Goal: Task Accomplishment & Management: Manage account settings

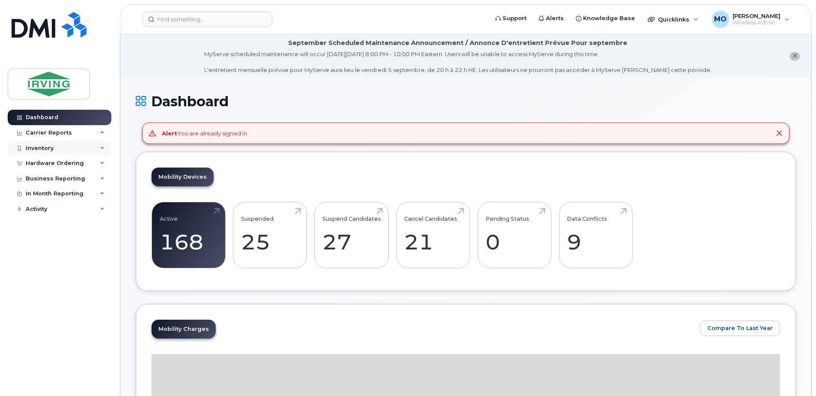
click at [43, 146] on div "Inventory" at bounding box center [40, 148] width 28 height 7
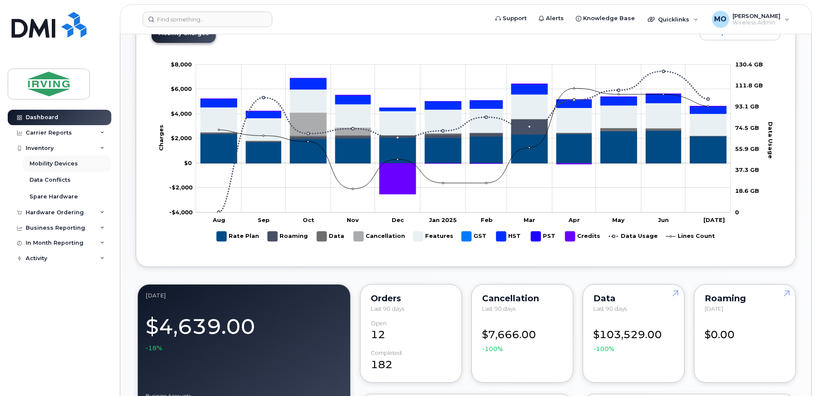
scroll to position [300, 0]
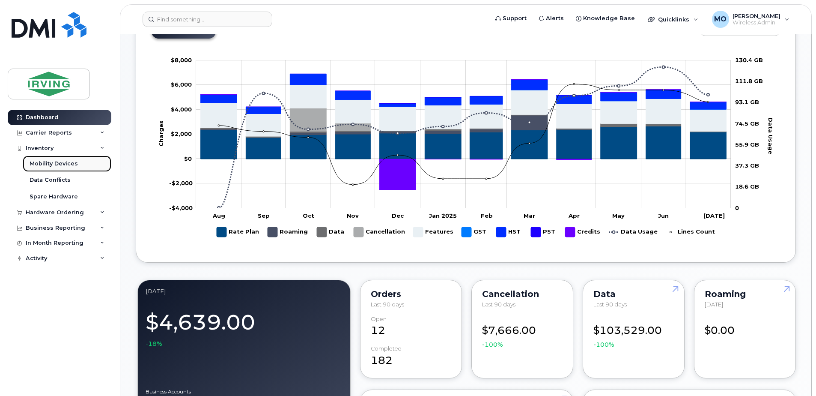
click at [53, 165] on div "Mobility Devices" at bounding box center [54, 164] width 48 height 8
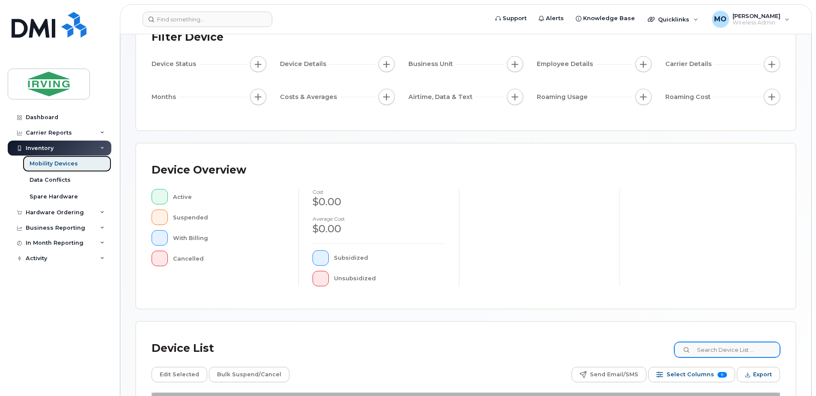
scroll to position [171, 0]
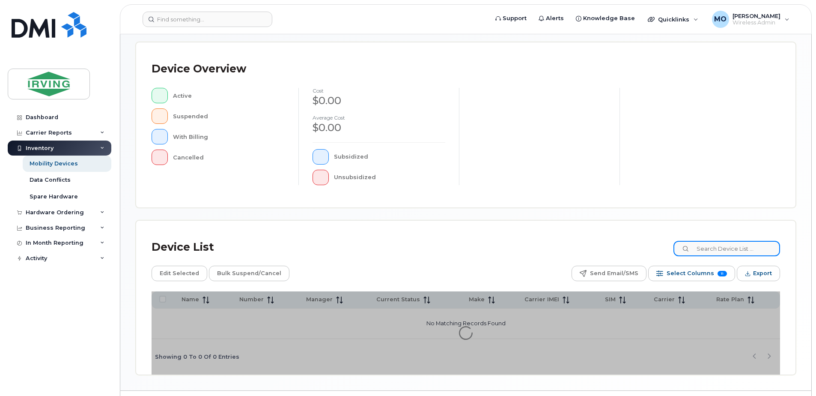
click at [721, 248] on input at bounding box center [726, 248] width 107 height 15
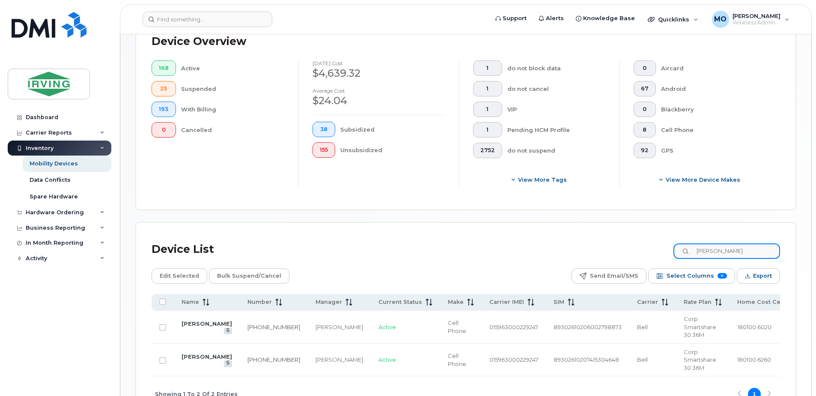
scroll to position [264, 0]
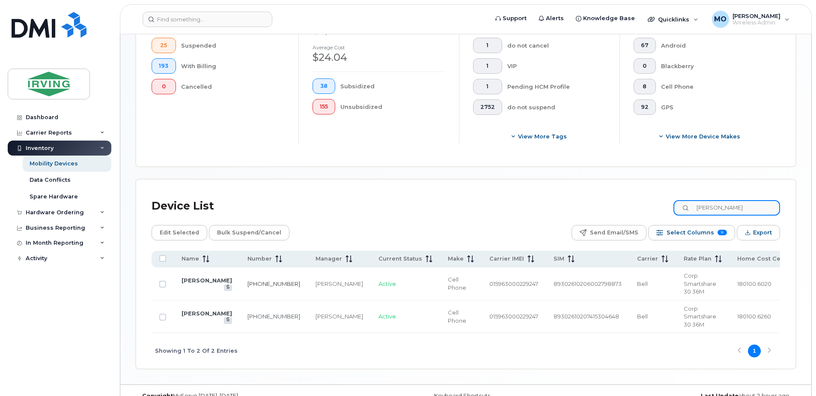
type input "macphee"
click at [250, 280] on link "782-377-3321" at bounding box center [273, 283] width 53 height 7
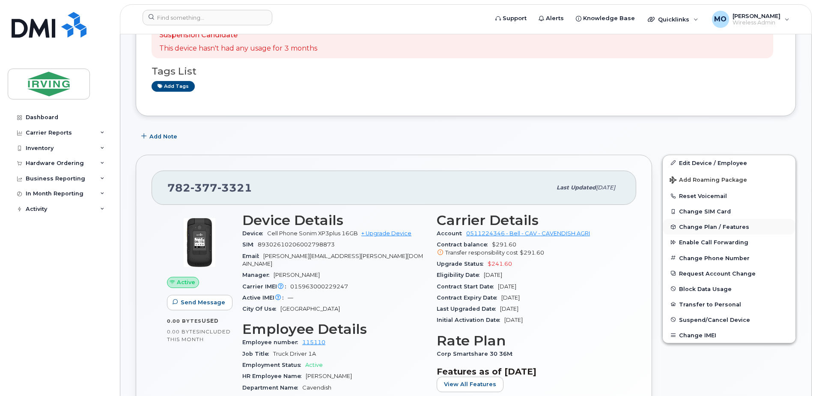
scroll to position [201, 0]
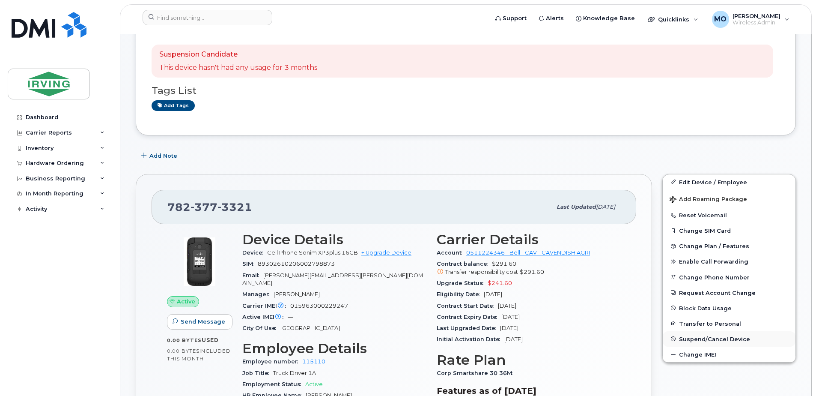
click at [706, 338] on span "Suspend/Cancel Device" at bounding box center [714, 338] width 71 height 6
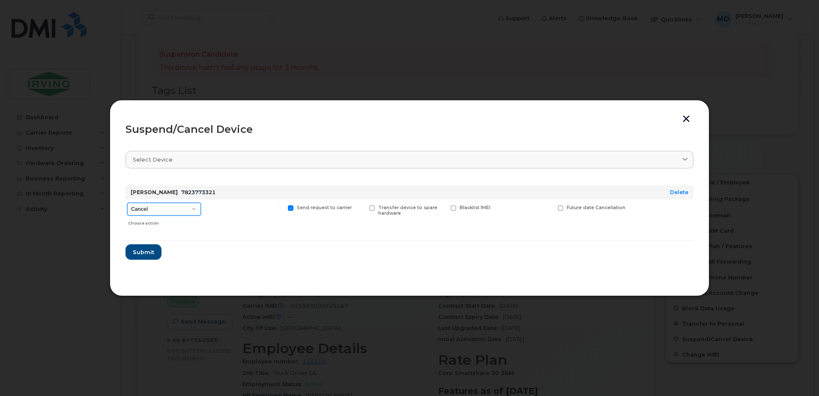
click at [158, 208] on select "Cancel Suspend - Extend Suspension Suspend - Reduced Rate Suspend - Full Rate S…" at bounding box center [164, 208] width 74 height 13
select select "[object Object]"
click at [127, 202] on select "Cancel Suspend - Extend Suspension Suspend - Reduced Rate Suspend - Full Rate S…" at bounding box center [164, 208] width 74 height 13
click at [148, 249] on span "Submit" at bounding box center [142, 252] width 21 height 8
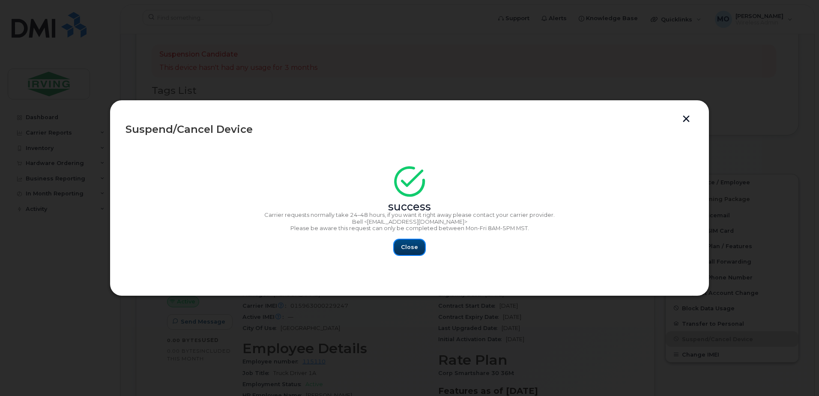
click at [416, 248] on span "Close" at bounding box center [409, 247] width 17 height 8
